Goal: Information Seeking & Learning: Learn about a topic

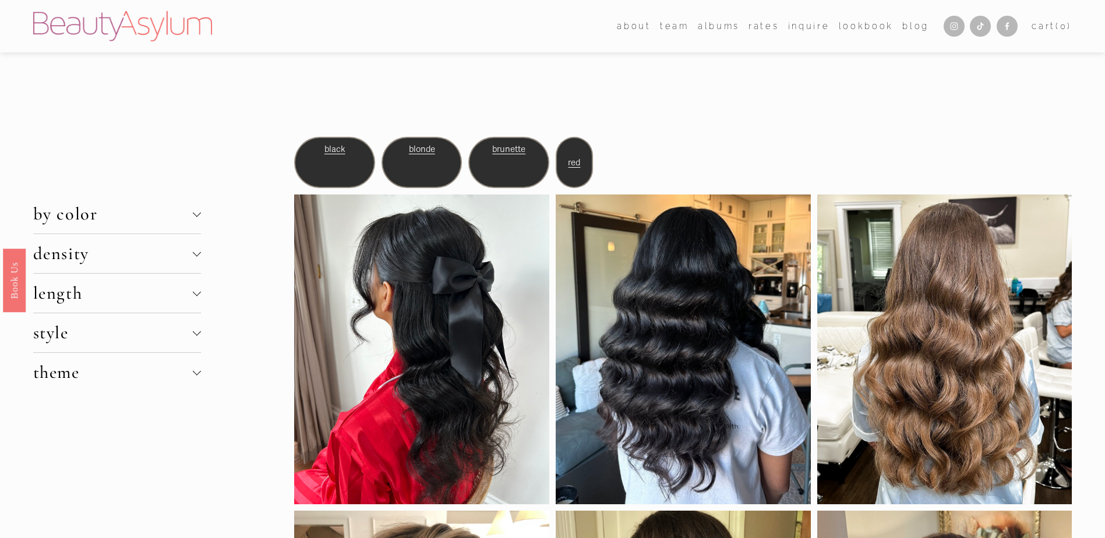
click at [196, 258] on div at bounding box center [197, 254] width 8 height 8
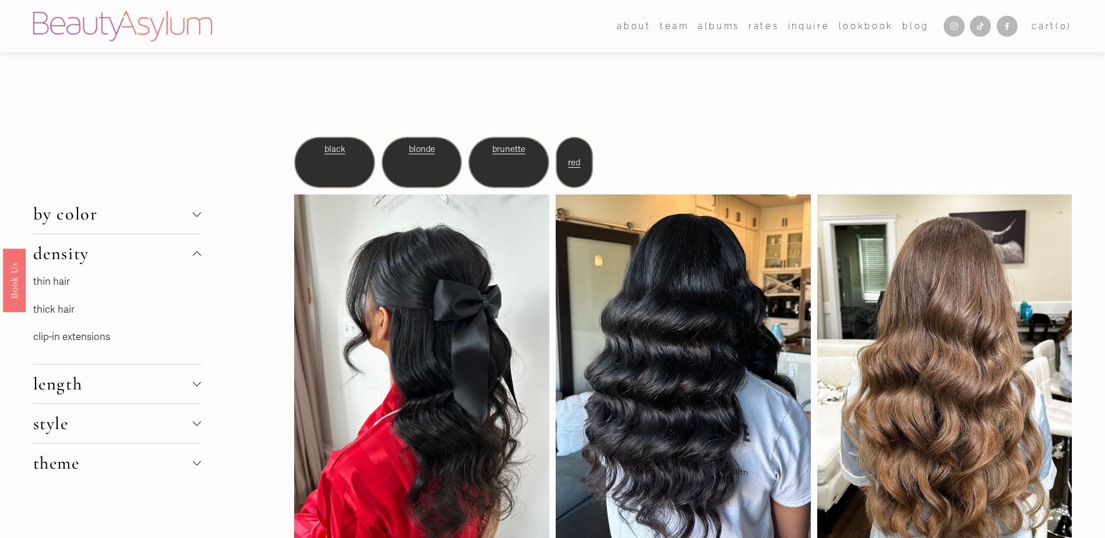
click at [58, 285] on link "thin hair" at bounding box center [51, 282] width 37 height 12
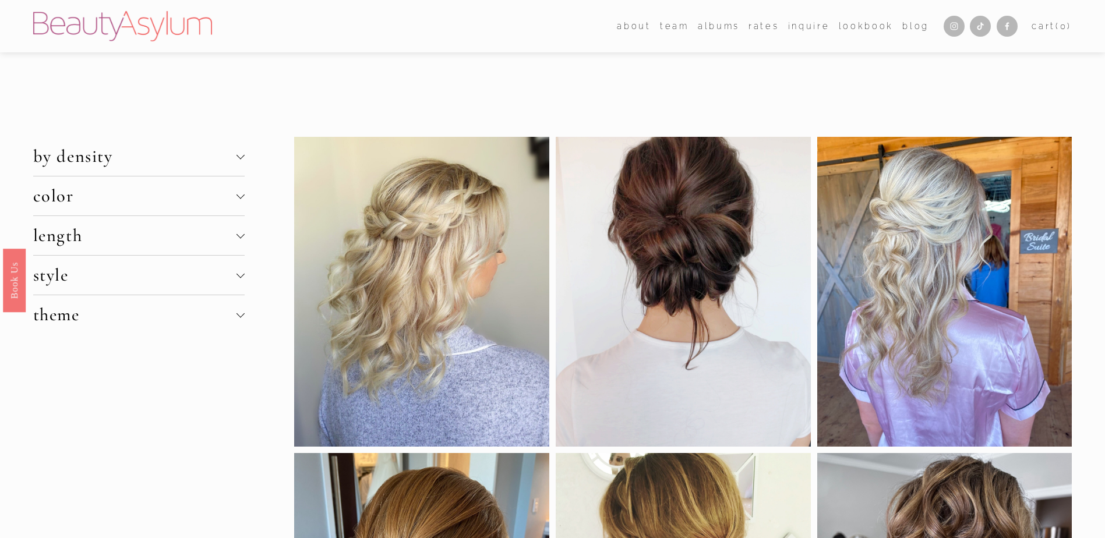
click at [234, 235] on span "length" at bounding box center [134, 236] width 203 height 22
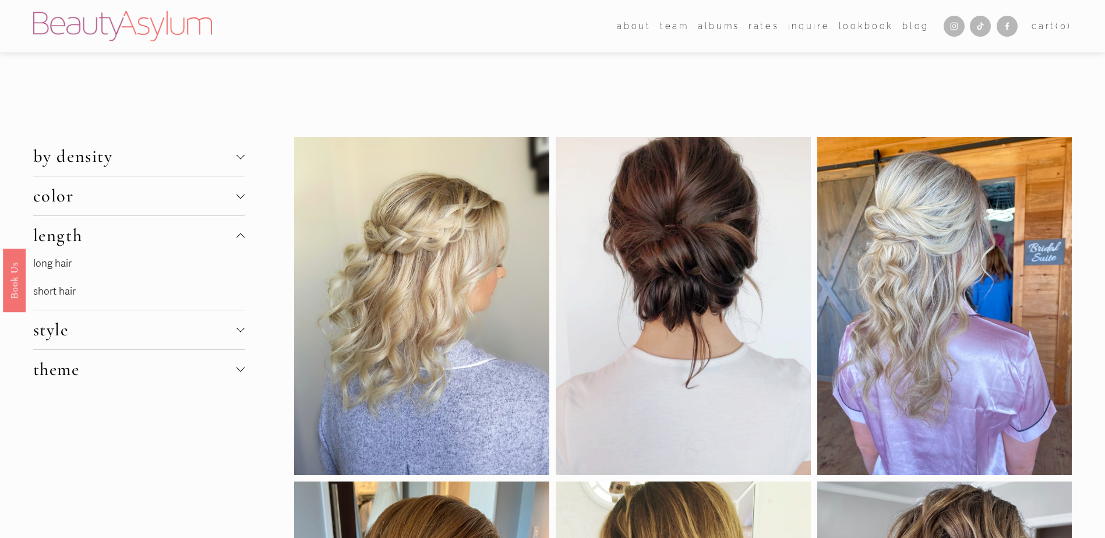
click at [58, 262] on link "long hair" at bounding box center [52, 263] width 38 height 12
click at [61, 298] on link "short hair" at bounding box center [54, 291] width 43 height 12
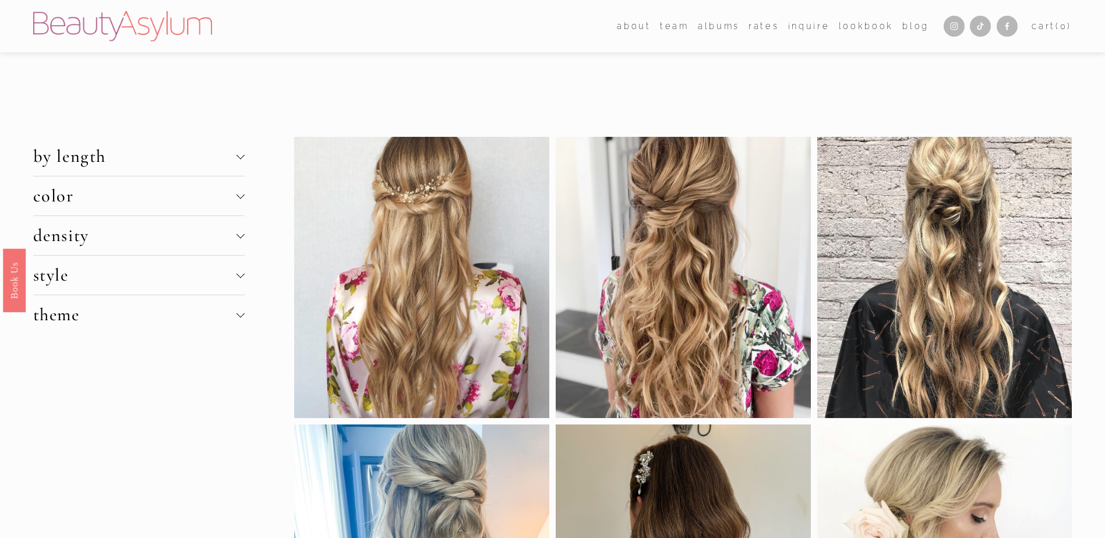
click at [234, 158] on span "by length" at bounding box center [134, 157] width 203 height 22
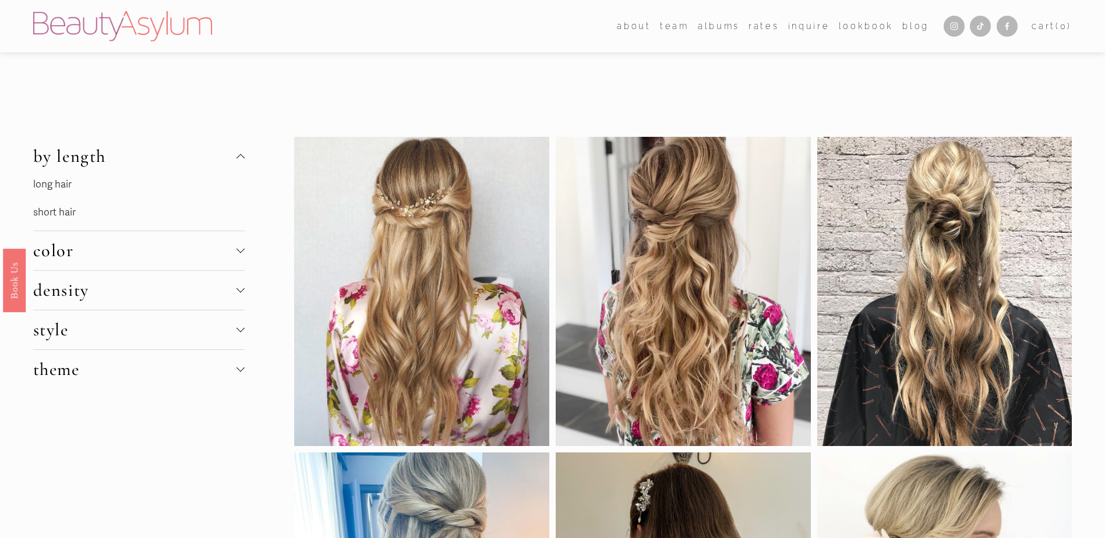
click at [239, 252] on div at bounding box center [240, 249] width 8 height 8
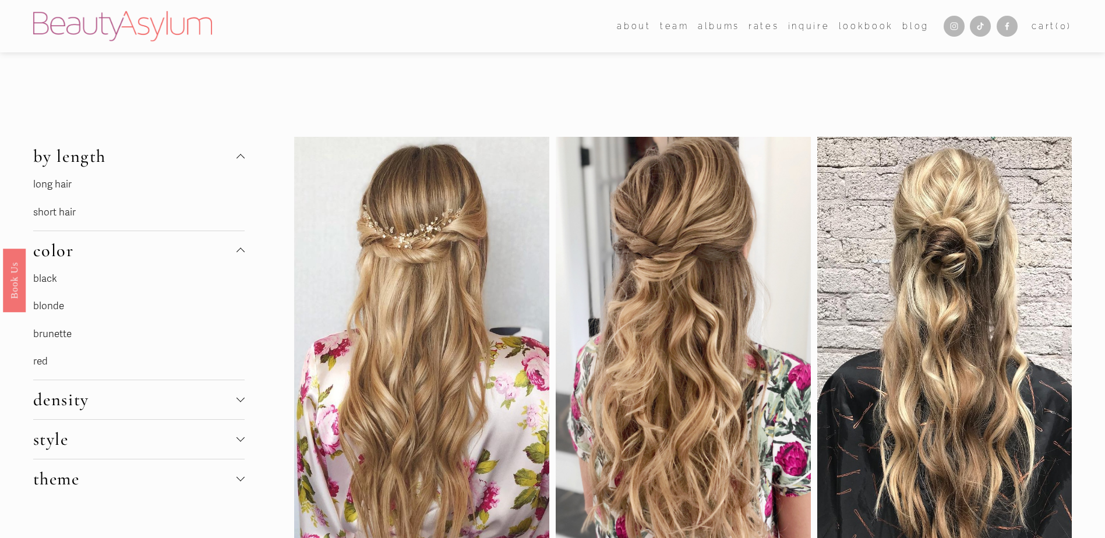
click at [228, 439] on span "style" at bounding box center [134, 440] width 203 height 22
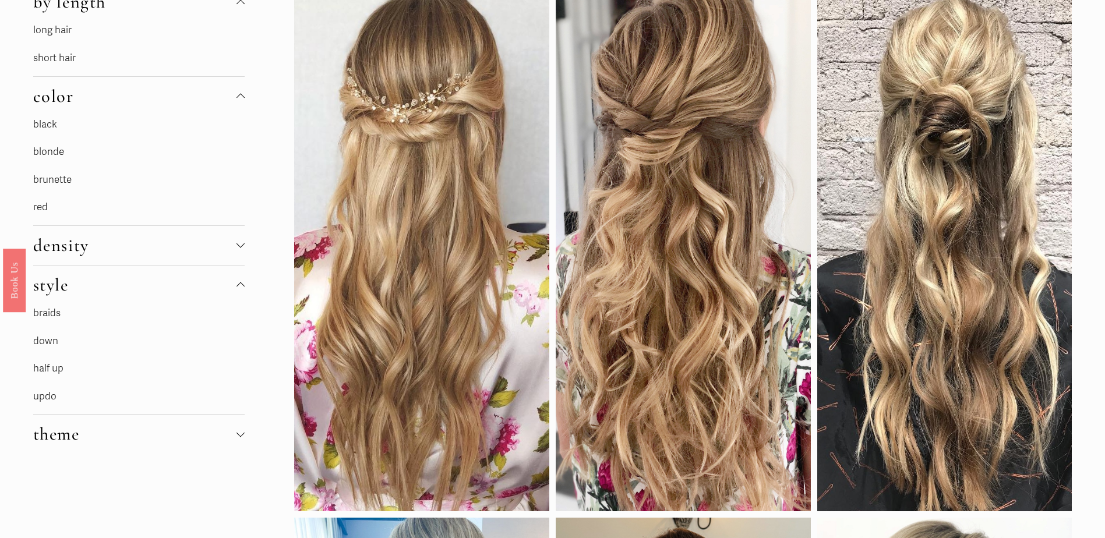
scroll to position [175, 0]
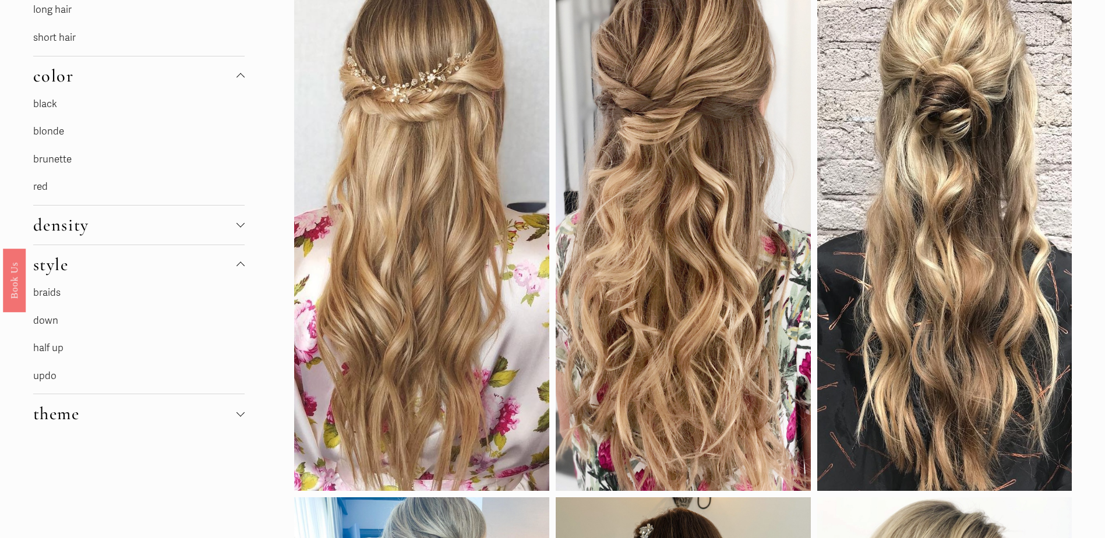
click at [242, 415] on div at bounding box center [240, 412] width 8 height 8
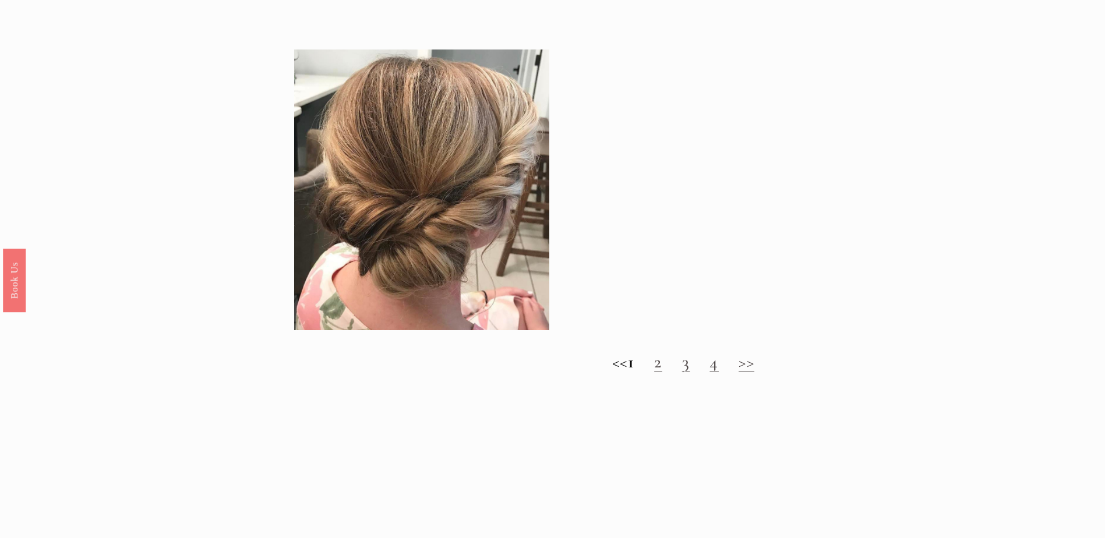
scroll to position [1398, 0]
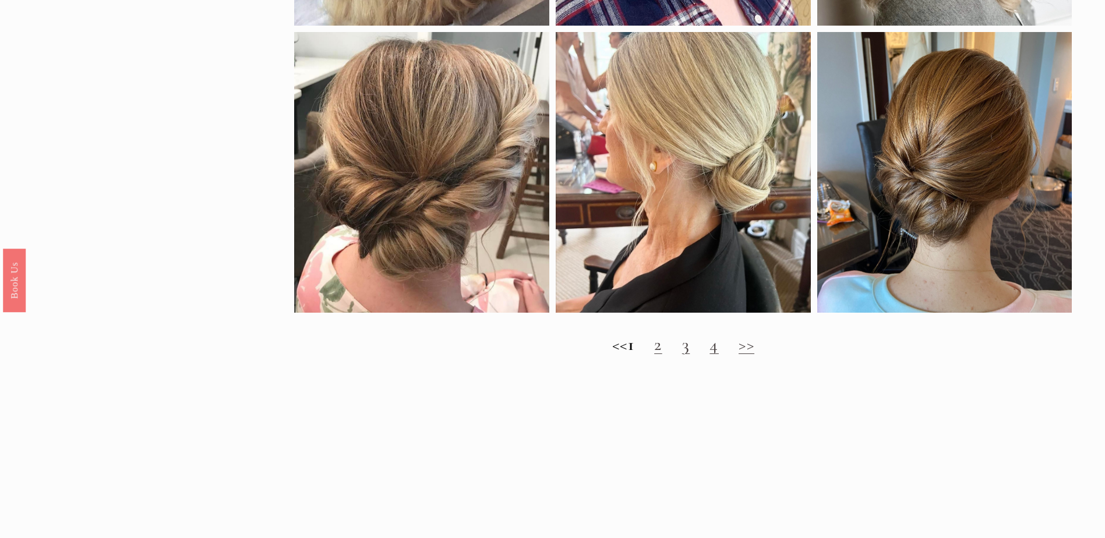
click at [662, 352] on link "2" at bounding box center [658, 345] width 8 height 22
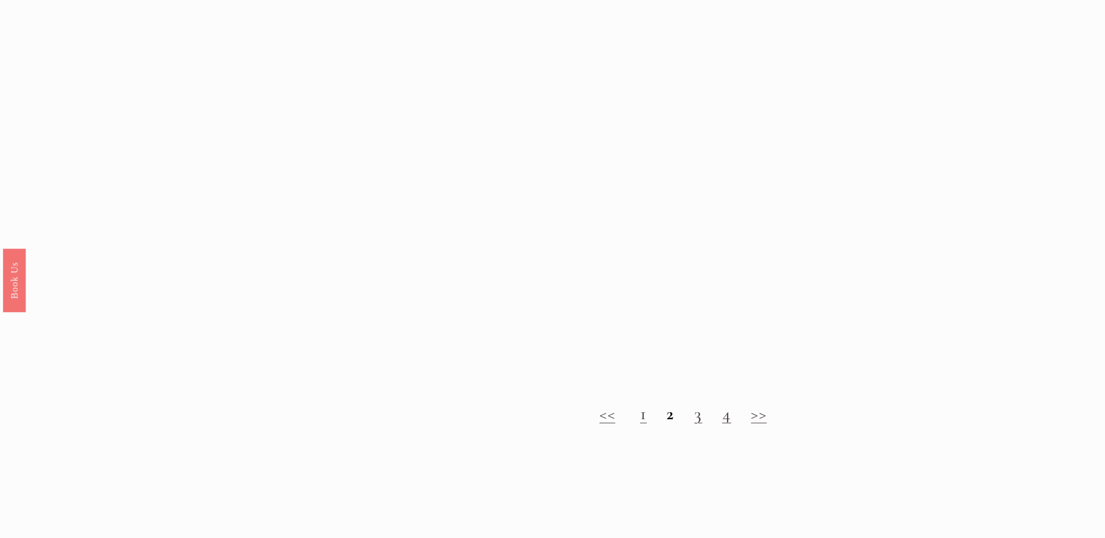
scroll to position [1223, 0]
